Goal: Information Seeking & Learning: Learn about a topic

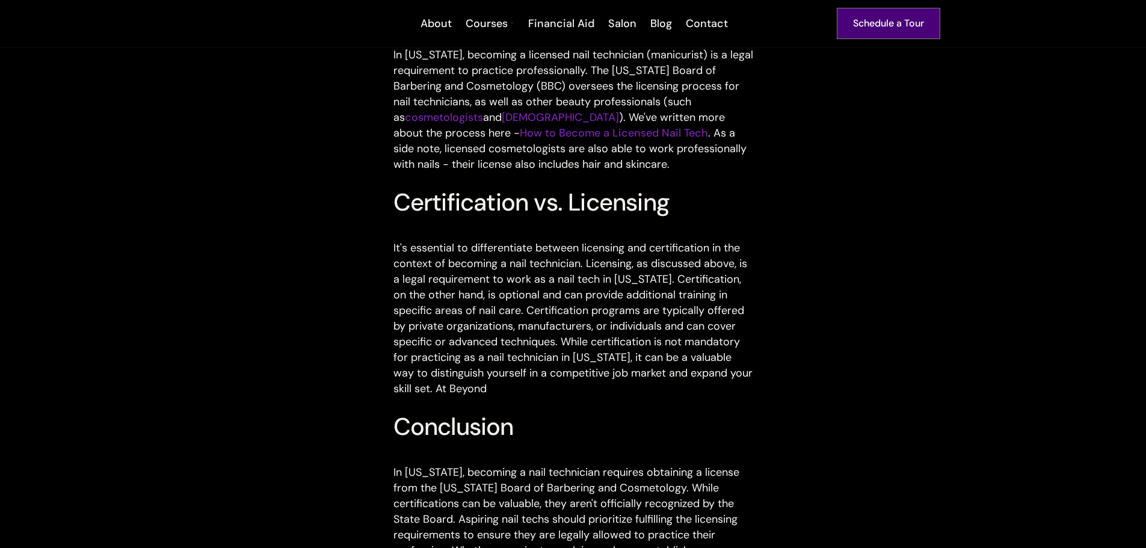
scroll to position [722, 0]
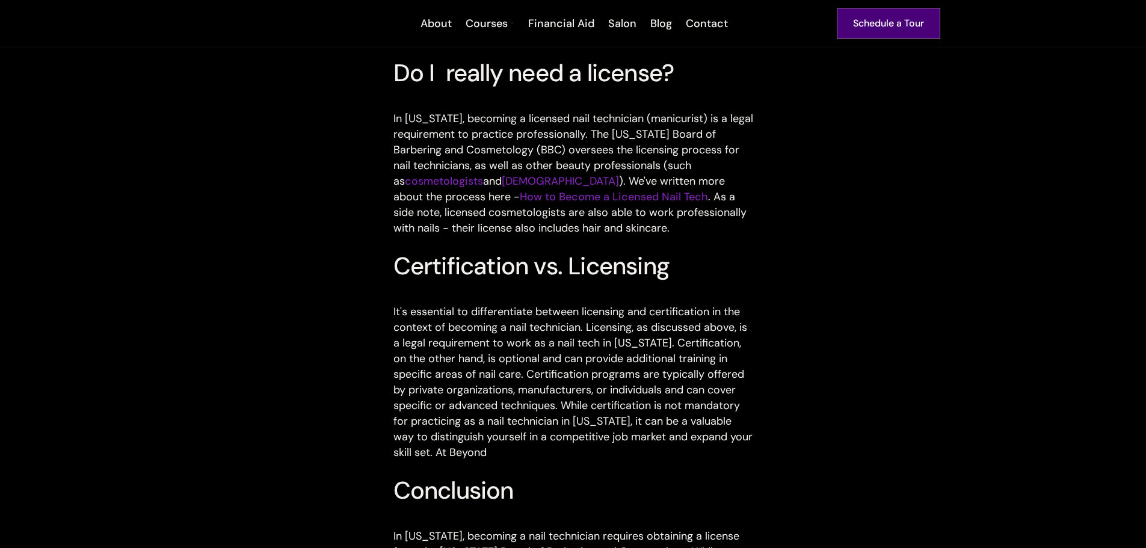
click at [414, 196] on p "‍ In California, becoming a licensed nail technician (manicurist) is a legal re…" at bounding box center [574, 165] width 360 height 141
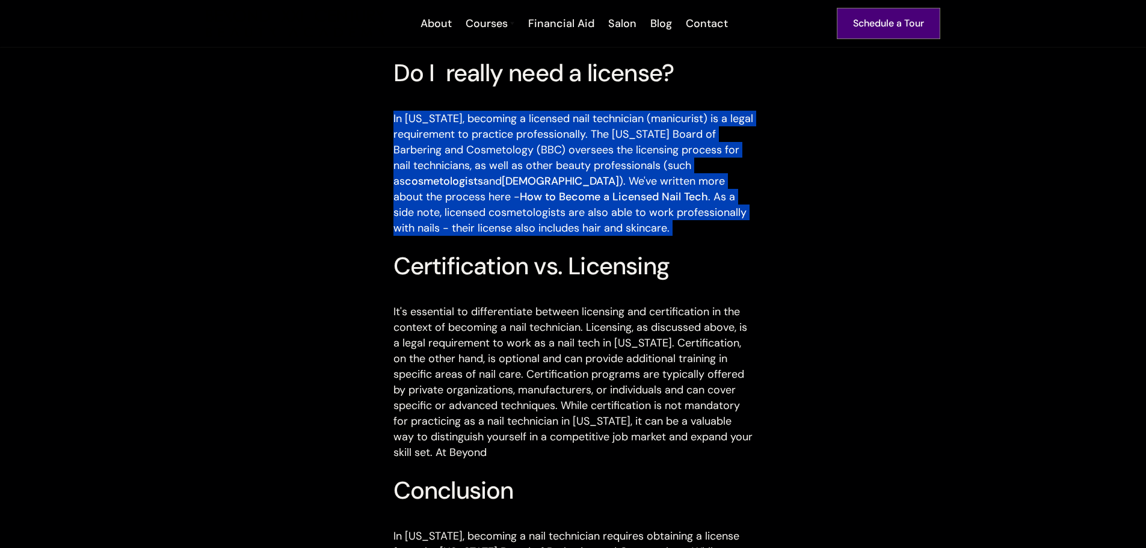
click at [414, 196] on p "‍ In California, becoming a licensed nail technician (manicurist) is a legal re…" at bounding box center [574, 165] width 360 height 141
click at [587, 189] on p "‍ In California, becoming a licensed nail technician (manicurist) is a legal re…" at bounding box center [574, 165] width 360 height 141
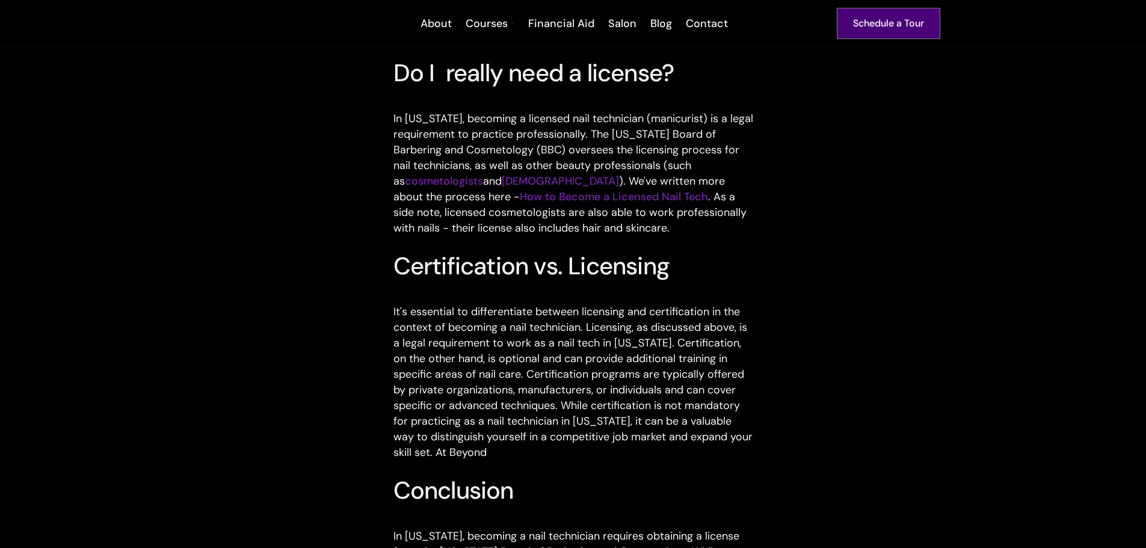
click at [590, 202] on link "How to Become a Licensed Nail Tech" at bounding box center [614, 197] width 188 height 14
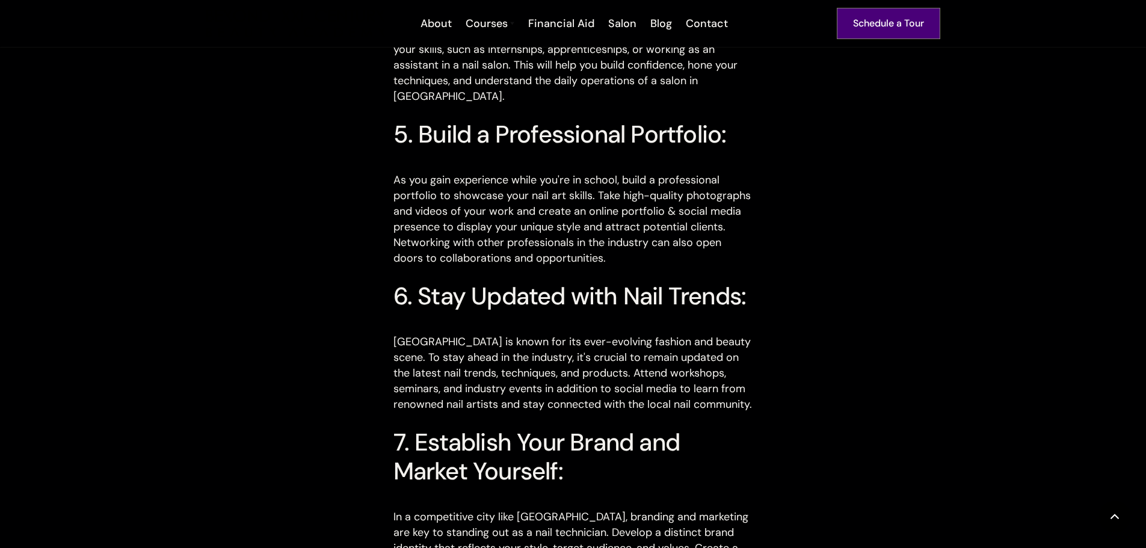
scroll to position [1926, 0]
